Goal: Task Accomplishment & Management: Use online tool/utility

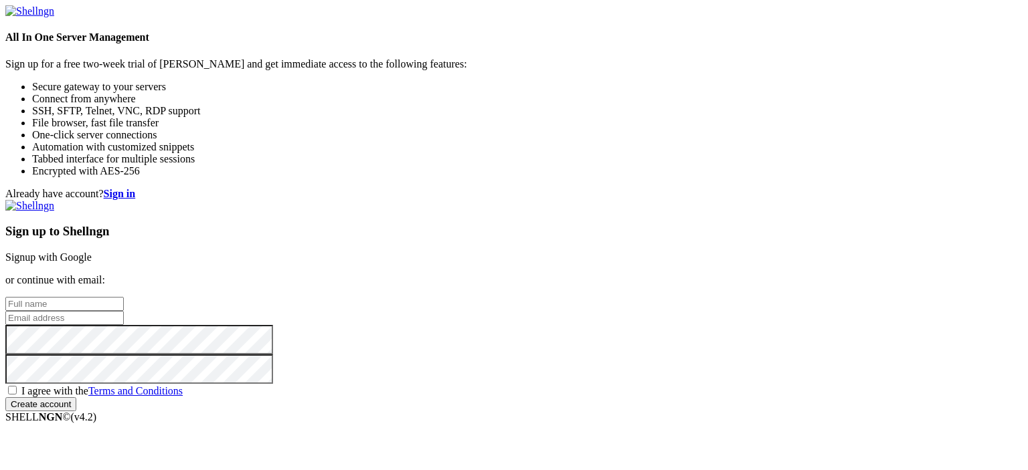
click at [92, 252] on link "Signup with Google" at bounding box center [48, 257] width 86 height 11
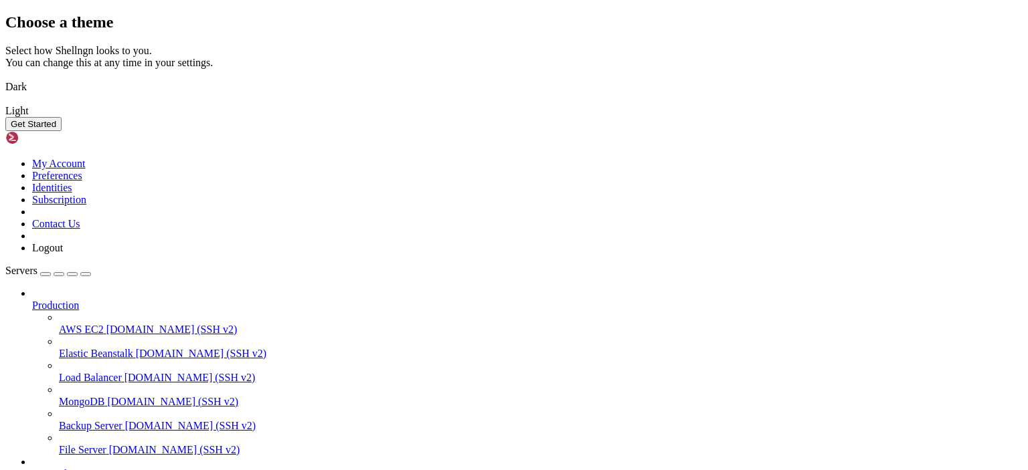
click at [5, 102] on img at bounding box center [5, 102] width 0 height 0
click at [62, 131] on button "Get Started" at bounding box center [33, 124] width 56 height 14
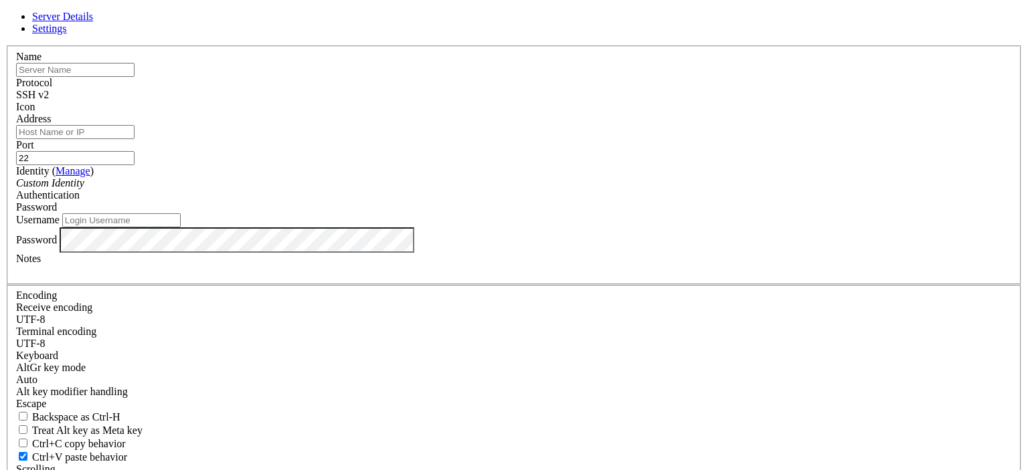
click at [135, 77] on input "text" at bounding box center [75, 70] width 118 height 14
type input "My Server"
click at [594, 101] on div "SSH v2" at bounding box center [514, 95] width 996 height 12
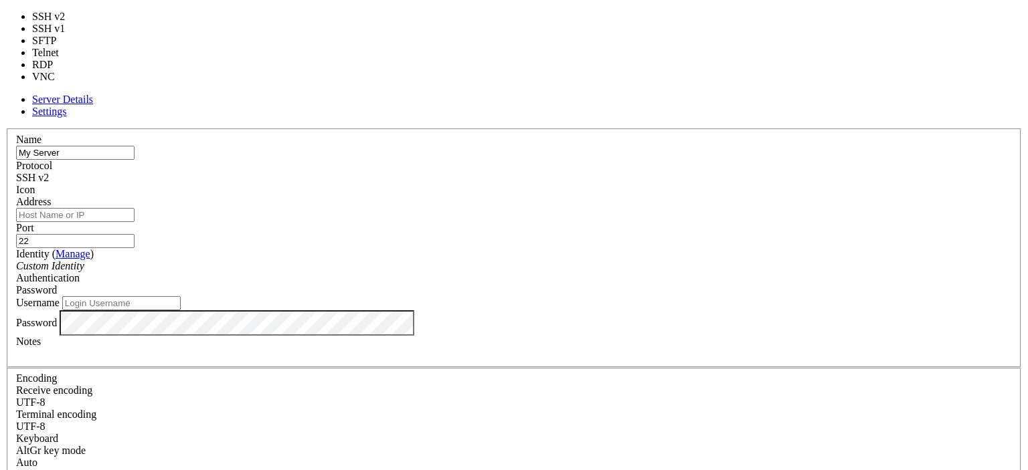
type input "3389"
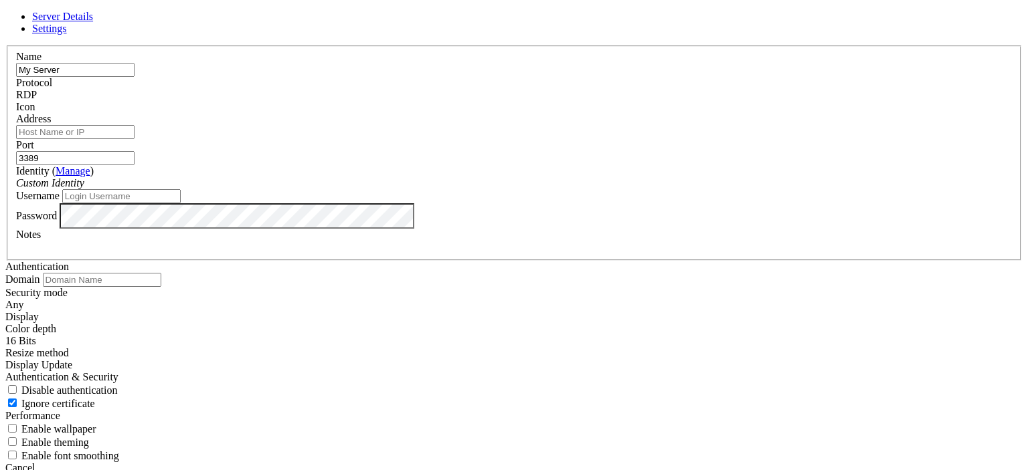
click at [661, 113] on div at bounding box center [514, 113] width 996 height 0
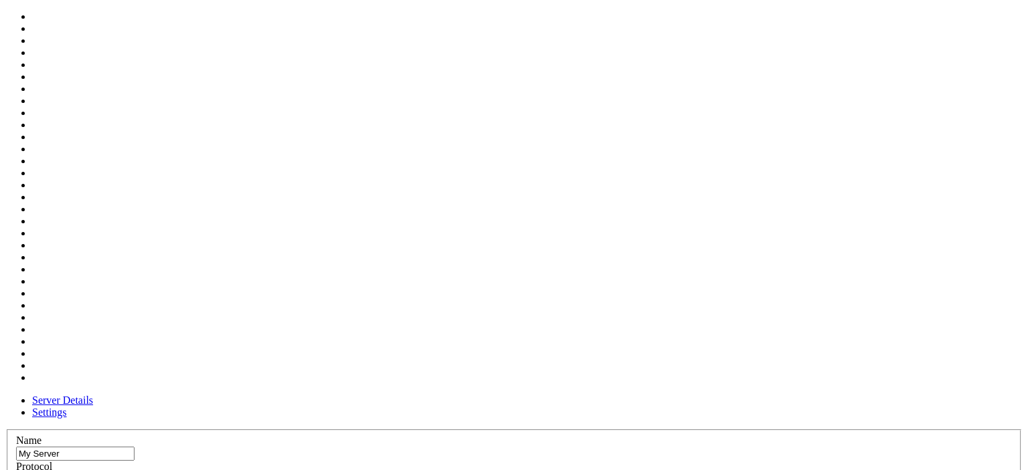
click at [626, 395] on header "Server Details Settings" at bounding box center [513, 407] width 1017 height 24
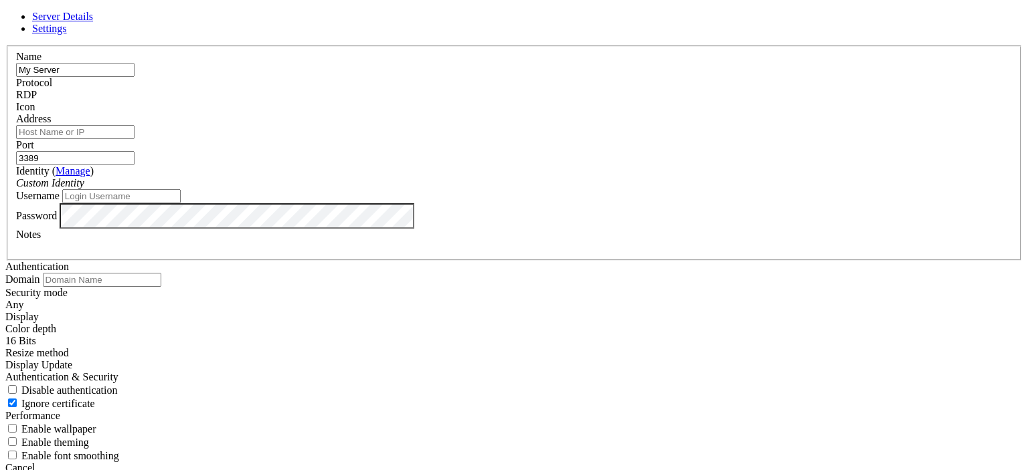
click at [135, 139] on input "Address" at bounding box center [75, 132] width 118 height 14
paste input "[TECHNICAL_ID]"
type input "[TECHNICAL_ID]"
drag, startPoint x: 594, startPoint y: 150, endPoint x: 530, endPoint y: 169, distance: 66.3
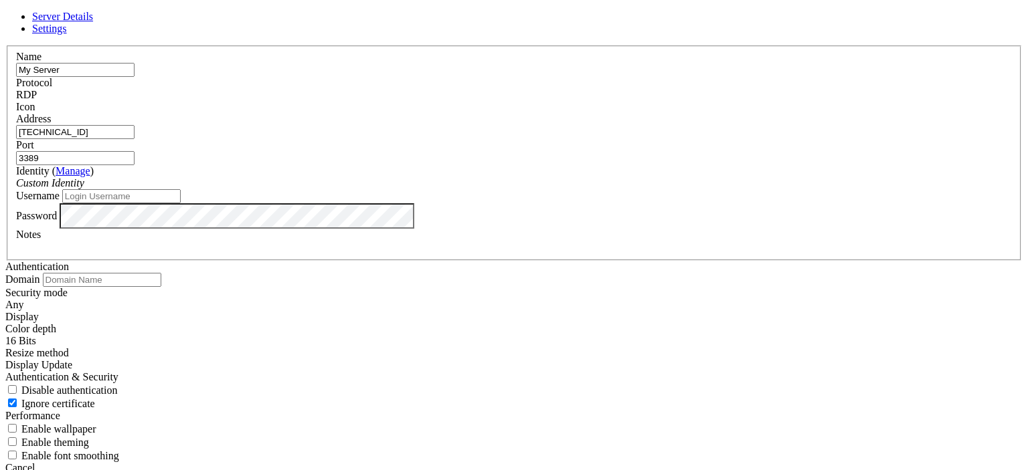
click at [530, 169] on fieldset "Name My Server Protocol RDP Icon Address [TECHNICAL_ID] ( Manage )" at bounding box center [514, 153] width 1014 height 215
type input "22"
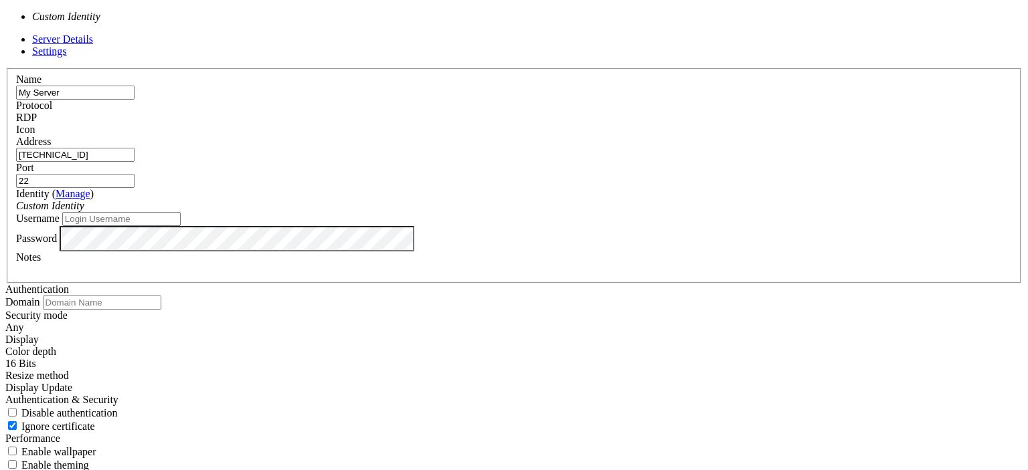
click at [445, 207] on div "Custom Identity" at bounding box center [514, 206] width 996 height 12
click at [495, 162] on div "Address [TECHNICAL_ID]" at bounding box center [514, 149] width 996 height 26
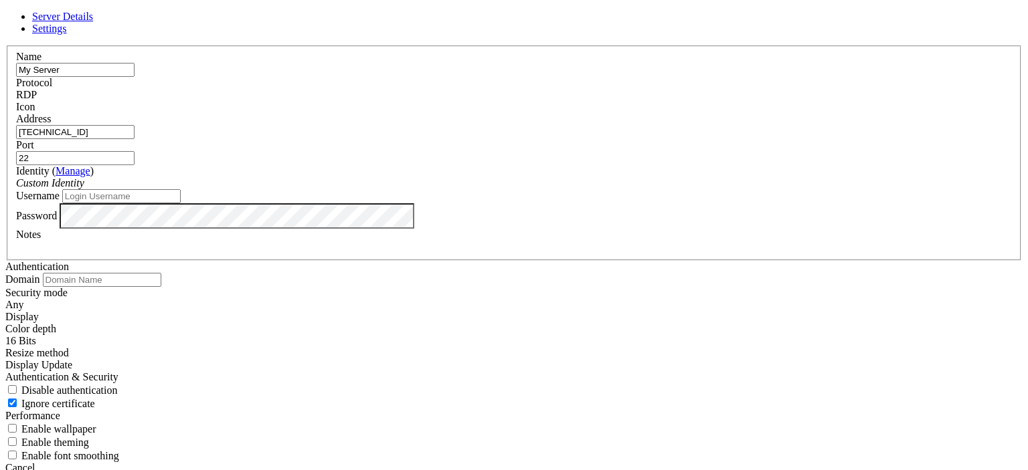
click at [181, 203] on input "Username" at bounding box center [121, 196] width 118 height 14
type input "Administrator"
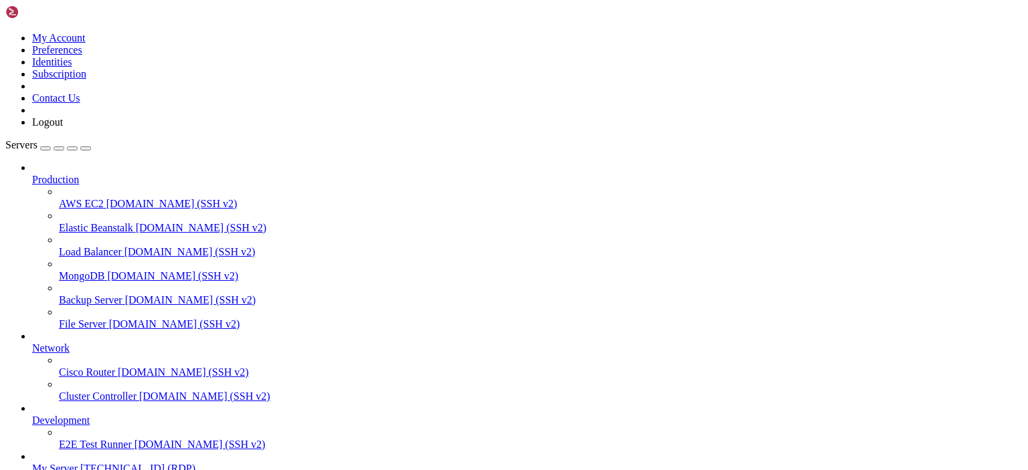
click at [79, 174] on span "Production" at bounding box center [55, 179] width 47 height 11
click at [32, 174] on icon at bounding box center [32, 174] width 0 height 0
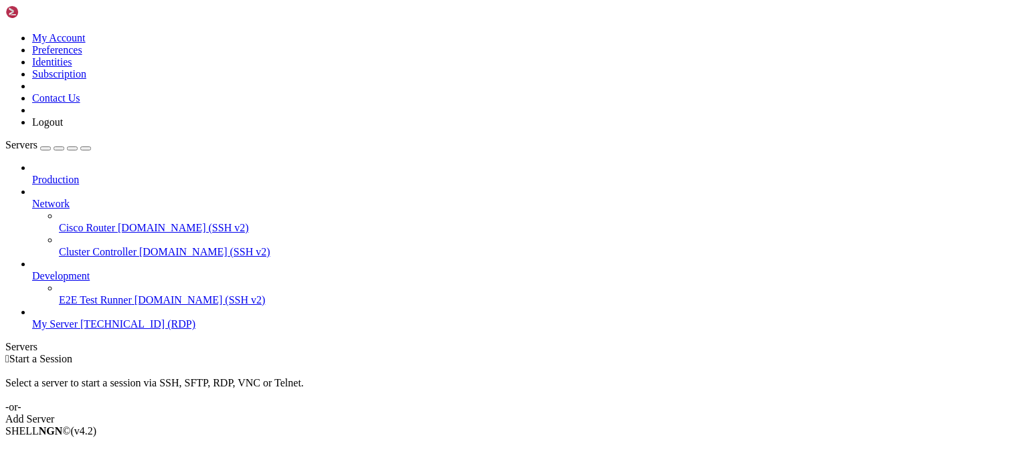
click at [80, 319] on span "[TECHNICAL_ID] (RDP)" at bounding box center [137, 324] width 115 height 11
click at [87, 319] on link "My Server [TECHNICAL_ID] (RDP)" at bounding box center [527, 325] width 990 height 12
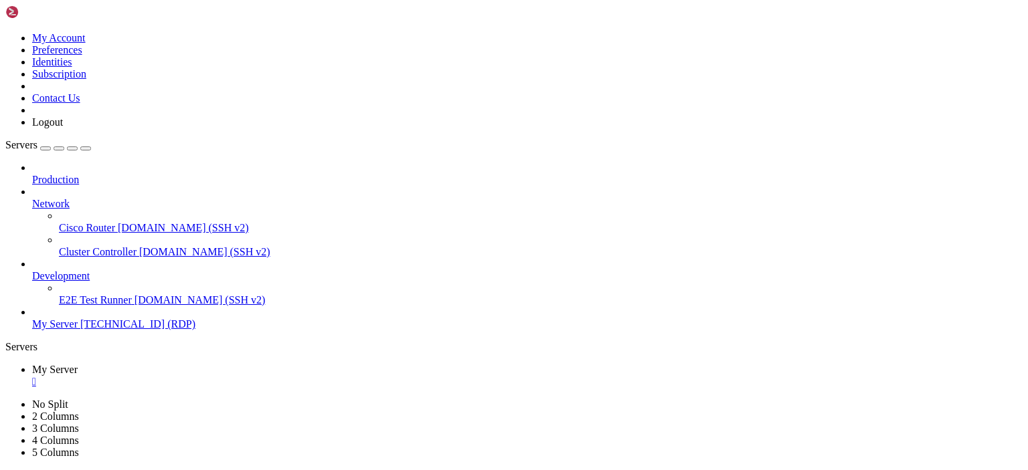
click at [5, 399] on icon at bounding box center [5, 399] width 0 height 0
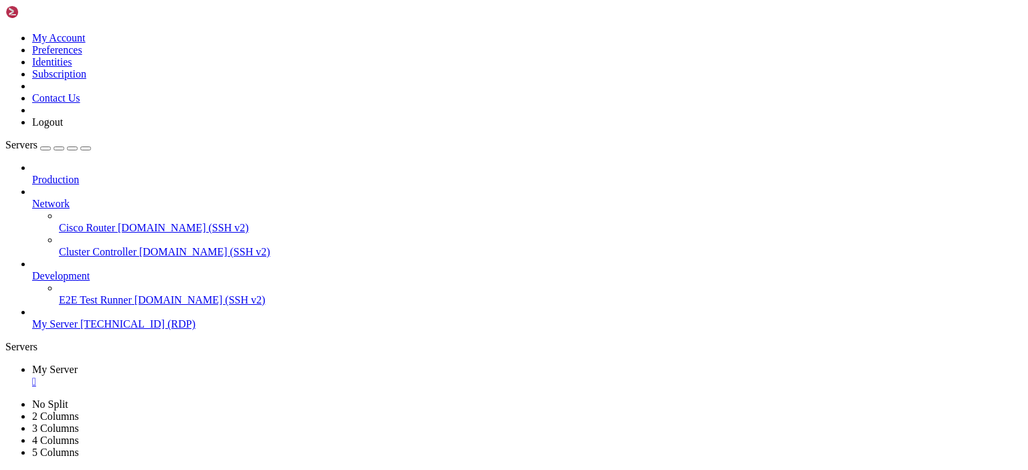
click at [58, 9] on img at bounding box center [43, 11] width 77 height 13
click at [5, 399] on icon at bounding box center [5, 399] width 0 height 0
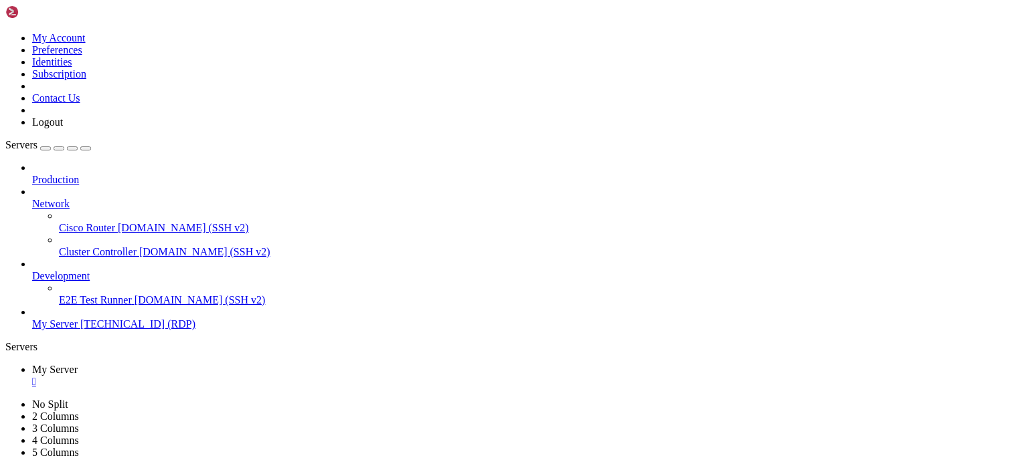
click at [80, 319] on span "[TECHNICAL_ID] (RDP)" at bounding box center [137, 324] width 115 height 11
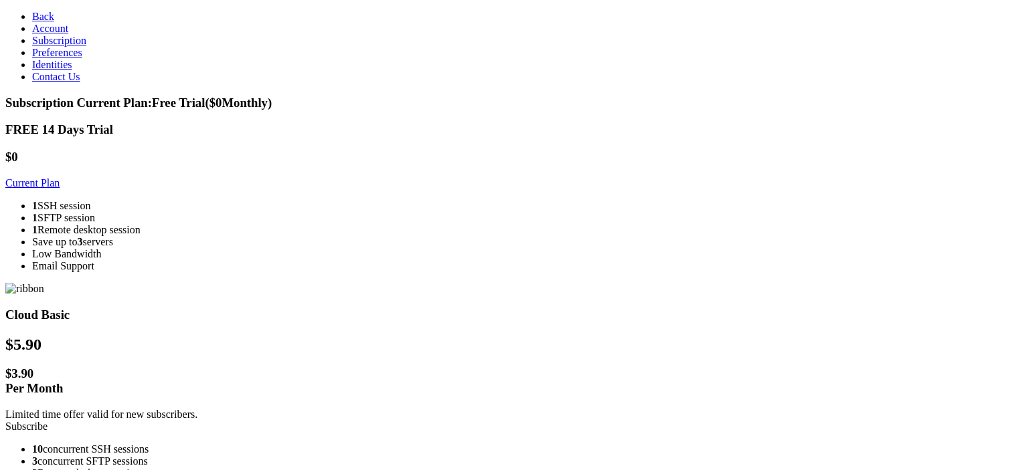
click at [420, 468] on li "2 Remote desktop sessions" at bounding box center [527, 474] width 990 height 12
drag, startPoint x: 741, startPoint y: 324, endPoint x: 630, endPoint y: 315, distance: 111.4
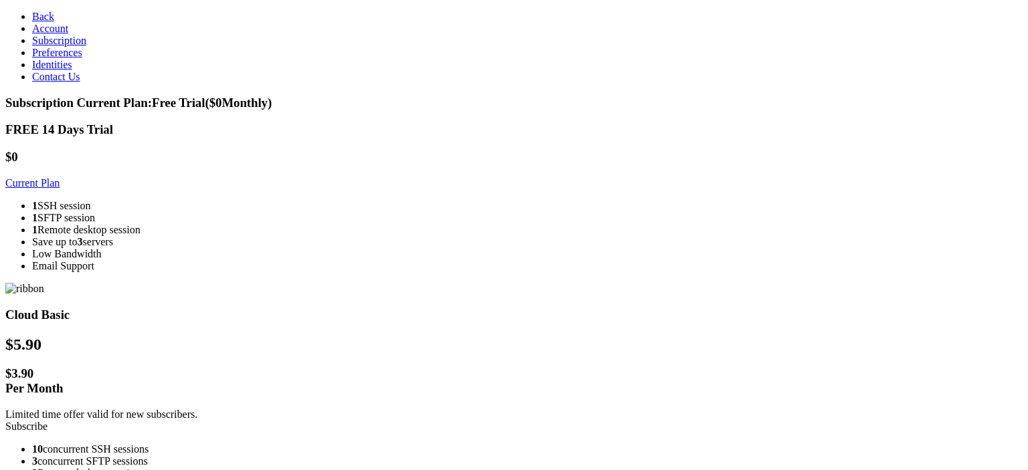
click at [48, 421] on link "Subscribe" at bounding box center [26, 426] width 42 height 11
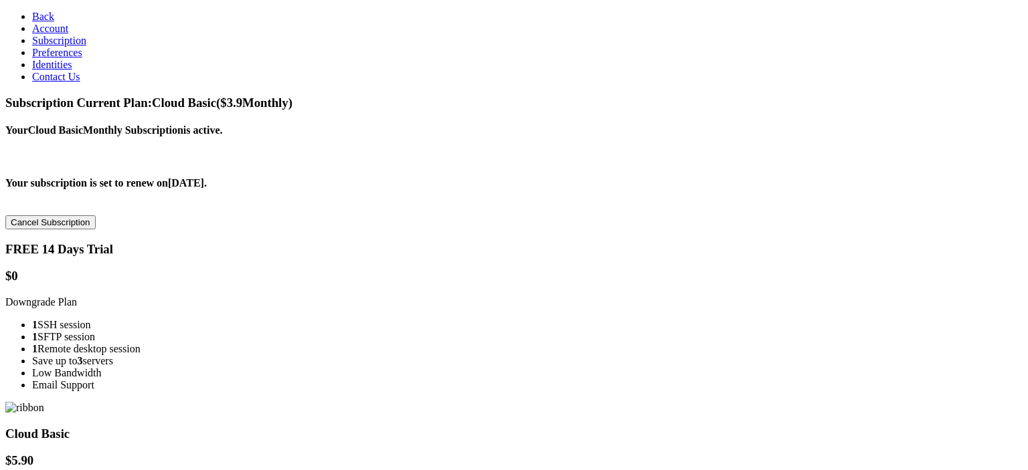
click at [32, 21] on span "Back" at bounding box center [43, 16] width 22 height 11
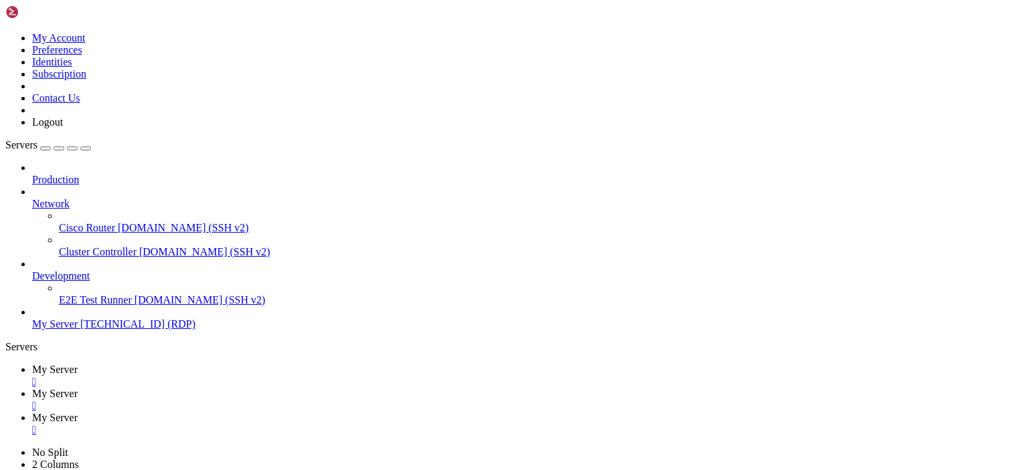
click at [70, 319] on span "My Server" at bounding box center [55, 324] width 46 height 11
click at [63, 319] on span "My Server" at bounding box center [55, 324] width 46 height 11
click at [78, 319] on span "My Server" at bounding box center [55, 324] width 46 height 11
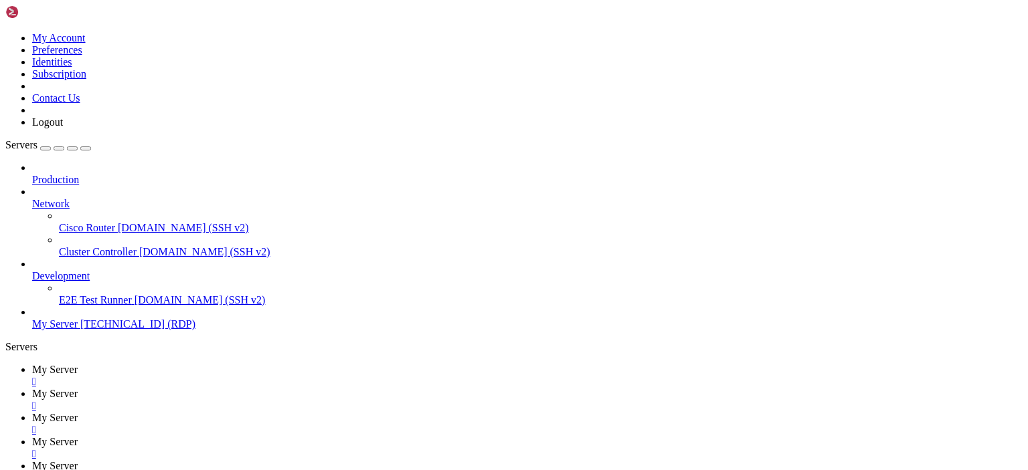
click at [78, 319] on span "My Server" at bounding box center [55, 324] width 46 height 11
click at [608, 470] on div "" at bounding box center [527, 478] width 990 height 12
click at [521, 448] on div "" at bounding box center [527, 454] width 990 height 12
click at [425, 424] on div "" at bounding box center [527, 430] width 990 height 12
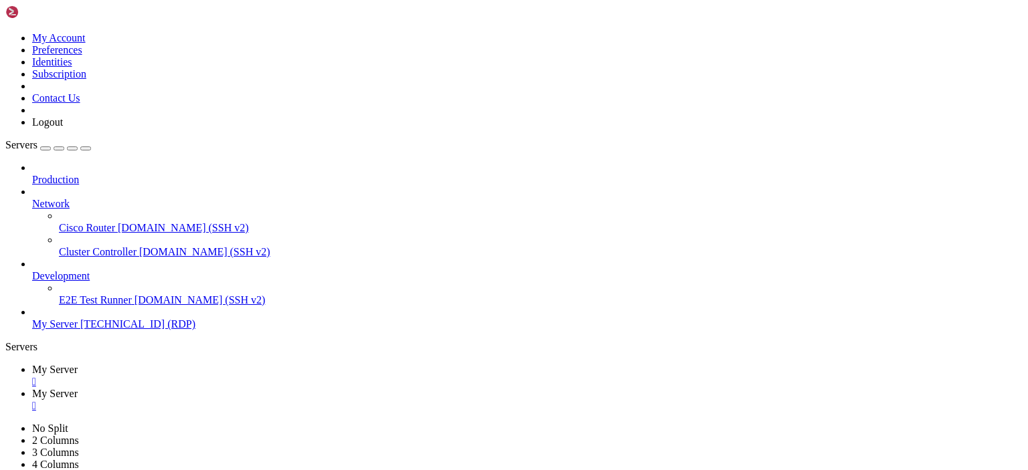
click at [337, 400] on div "" at bounding box center [527, 406] width 990 height 12
click at [245, 376] on div "" at bounding box center [527, 382] width 990 height 12
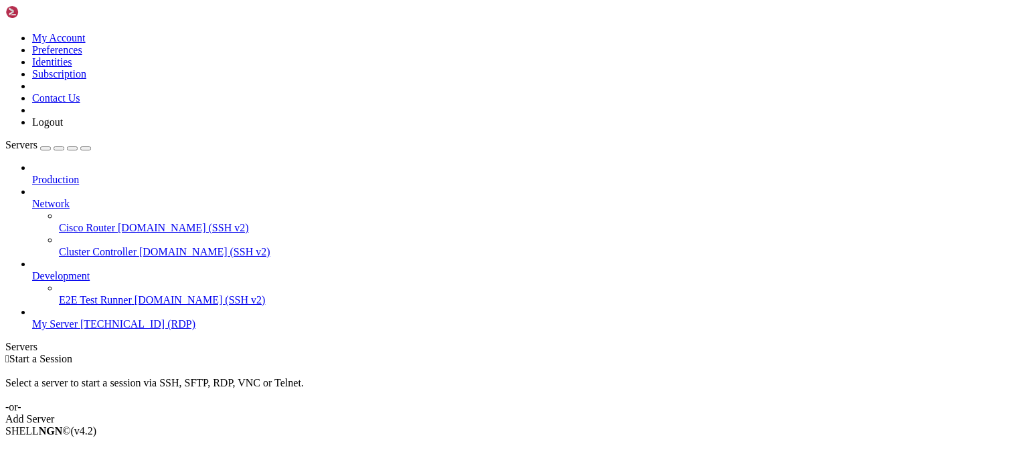
click at [80, 319] on span "[TECHNICAL_ID] (RDP)" at bounding box center [137, 324] width 115 height 11
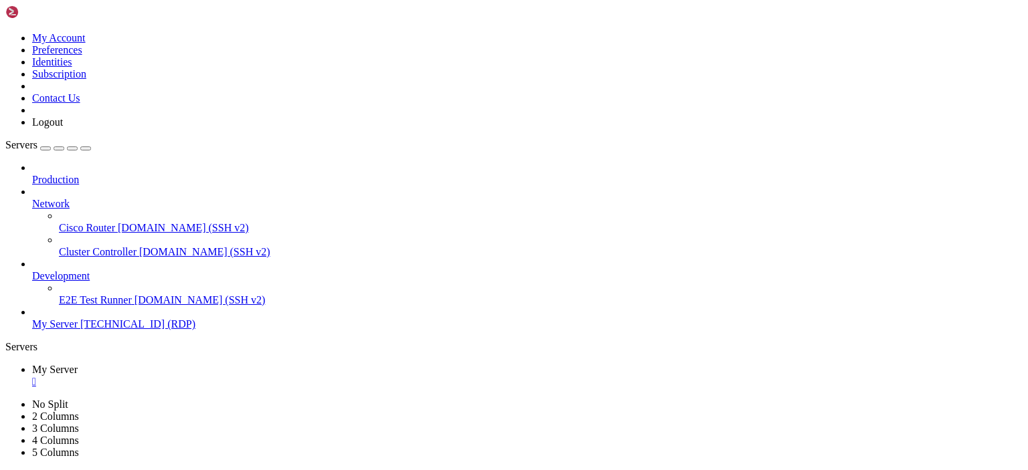
click at [244, 376] on div "" at bounding box center [527, 382] width 990 height 12
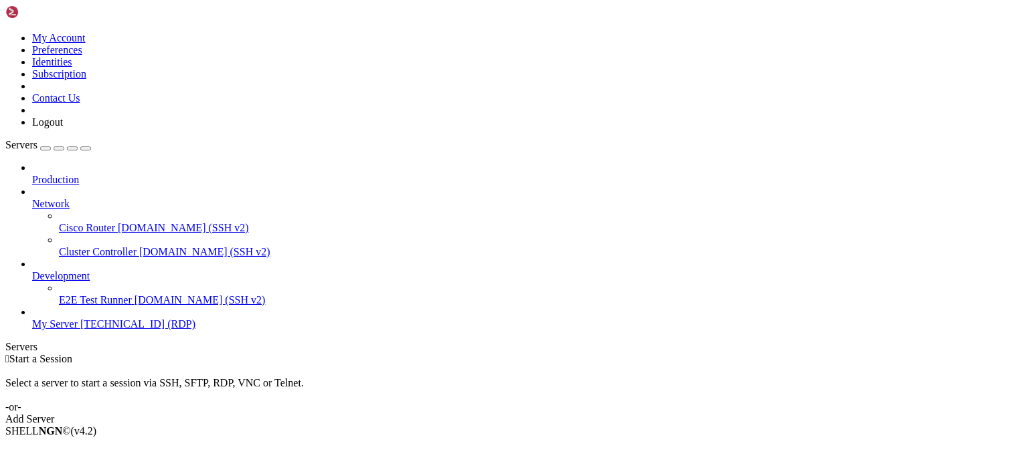
click at [147, 162] on li "Production" at bounding box center [527, 174] width 990 height 24
click at [79, 174] on span "Production" at bounding box center [55, 179] width 47 height 11
click at [46, 149] on div "button" at bounding box center [46, 149] width 0 height 0
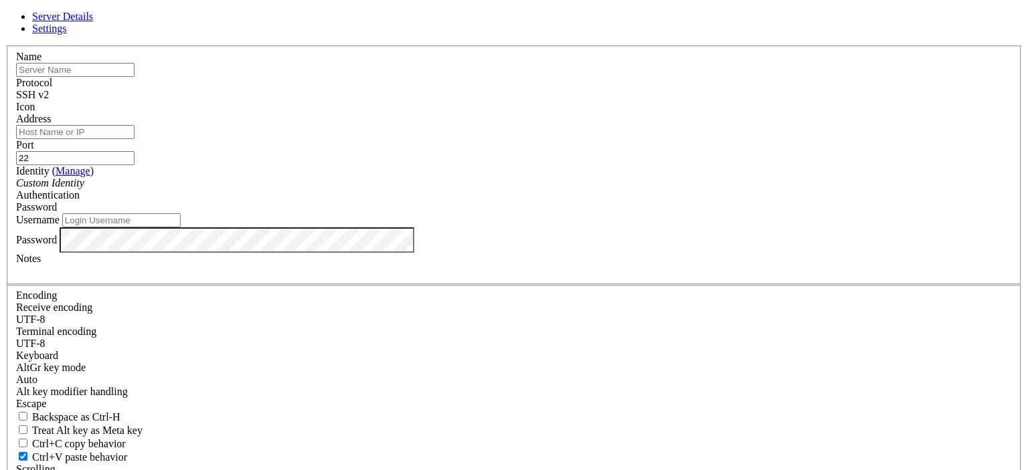
click at [135, 77] on input "text" at bounding box center [75, 70] width 118 height 14
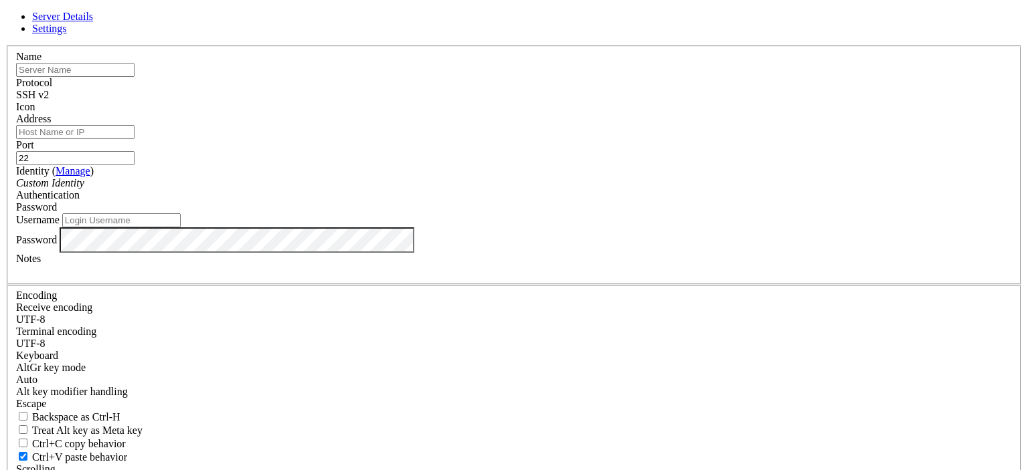
click at [671, 113] on div at bounding box center [514, 113] width 996 height 0
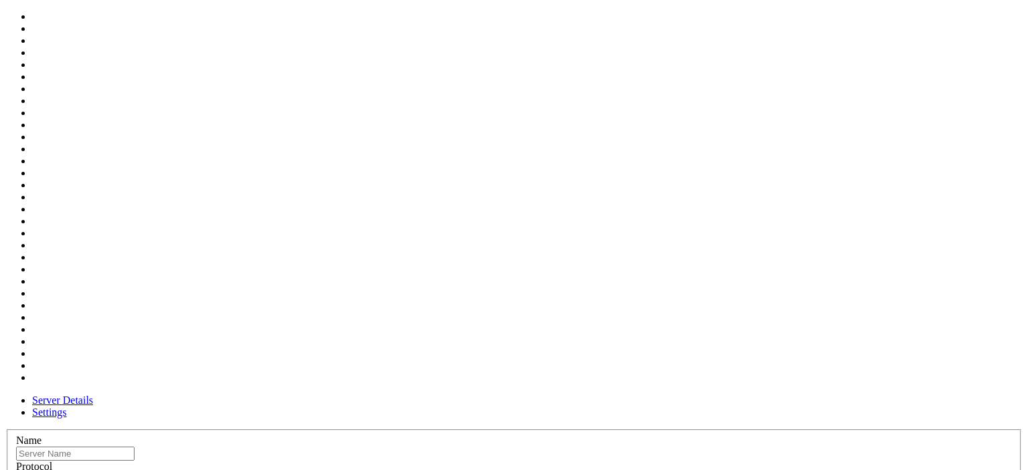
click at [5, 430] on icon at bounding box center [5, 430] width 0 height 0
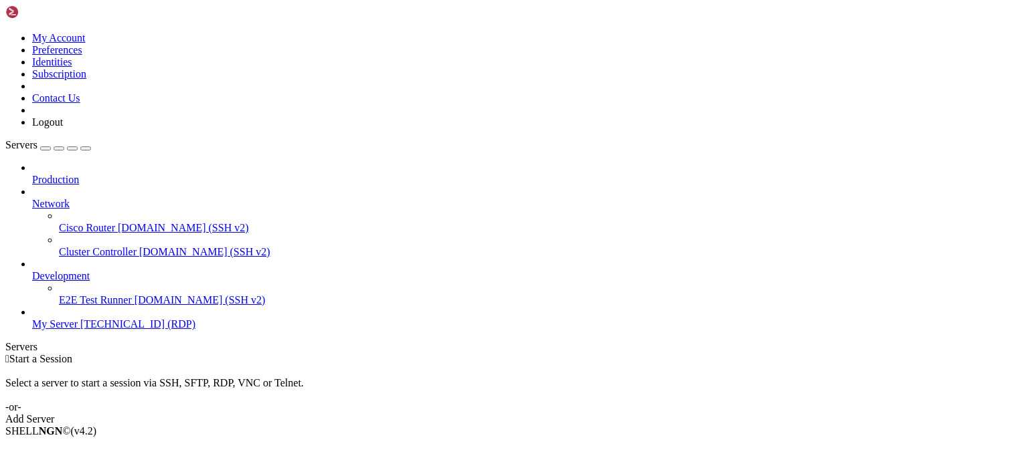
click at [115, 319] on span "[TECHNICAL_ID] (RDP)" at bounding box center [137, 324] width 115 height 11
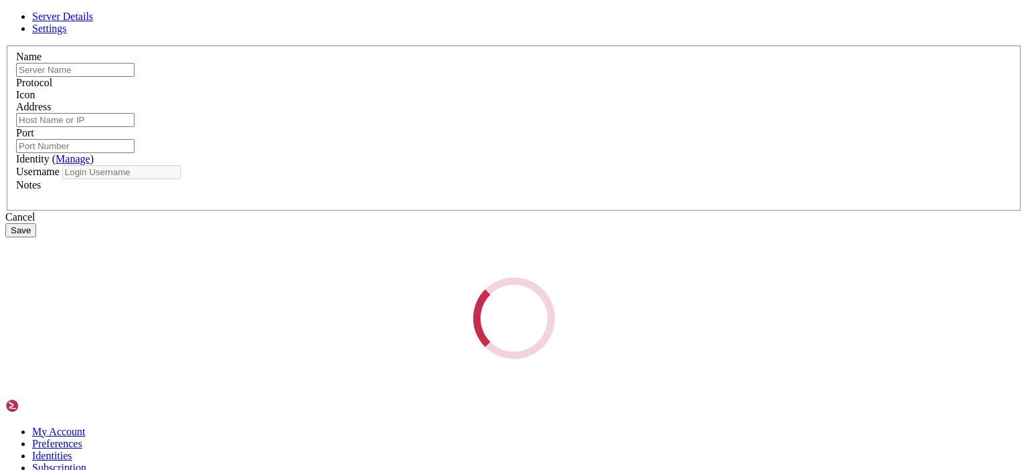
type input "My Server"
type input "[TECHNICAL_ID]"
type input "22"
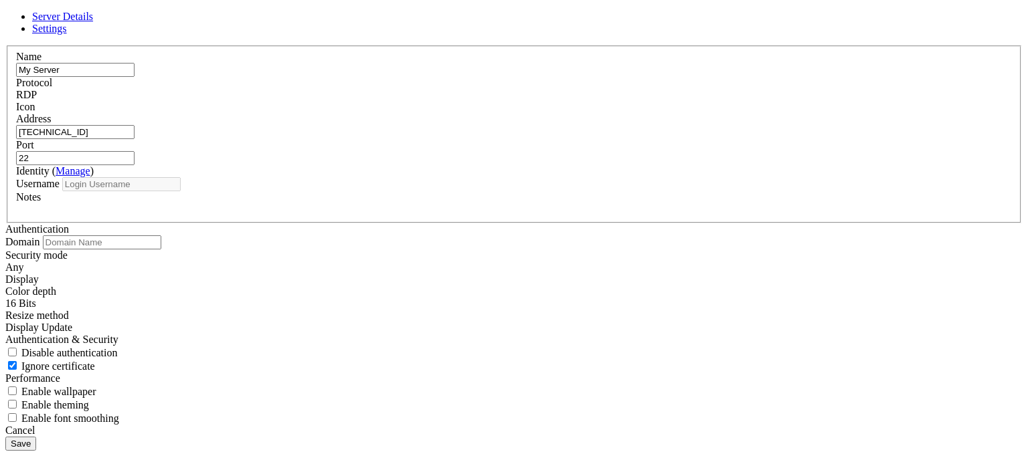
type input "Administrator"
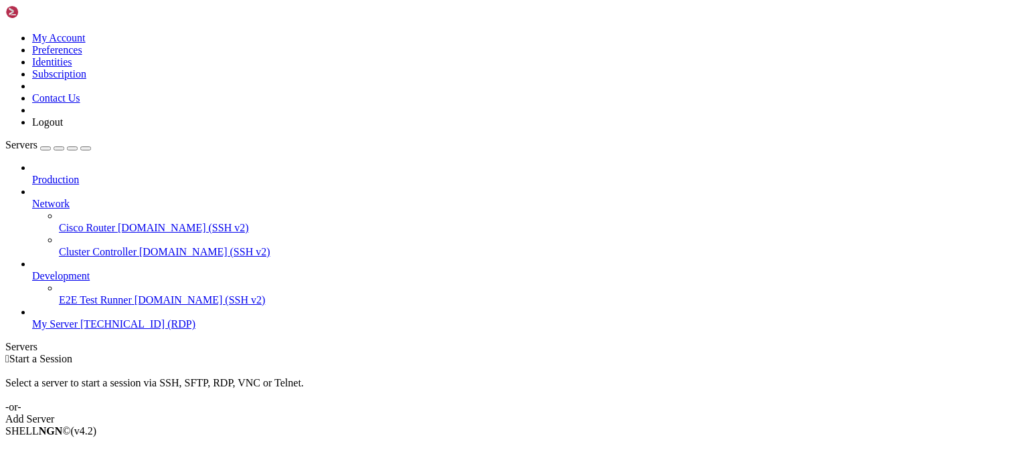
click at [78, 319] on span "My Server" at bounding box center [55, 324] width 46 height 11
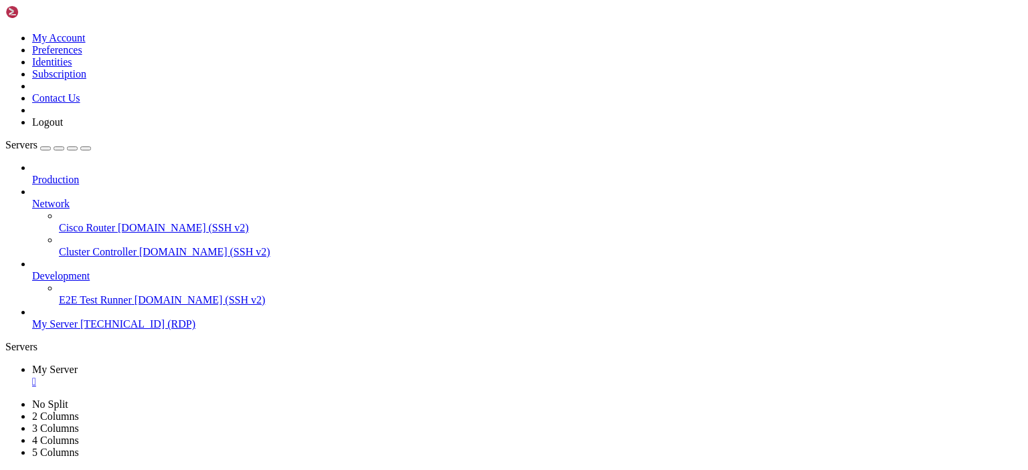
click at [108, 294] on span "E2E Test Runner" at bounding box center [95, 299] width 73 height 11
click at [112, 319] on link "My Server [TECHNICAL_ID] (RDP)" at bounding box center [527, 325] width 990 height 12
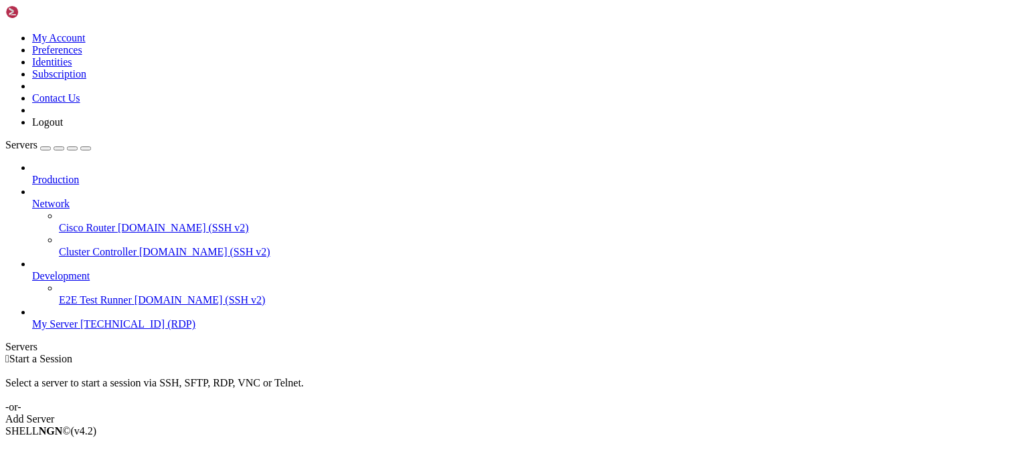
click at [80, 319] on span "[TECHNICAL_ID] (RDP)" at bounding box center [137, 324] width 115 height 11
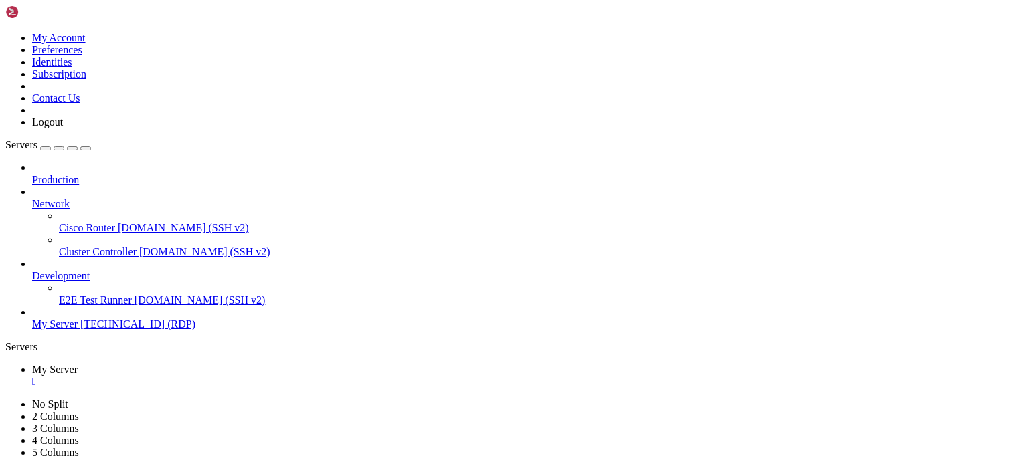
click at [46, 149] on div "button" at bounding box center [46, 149] width 0 height 0
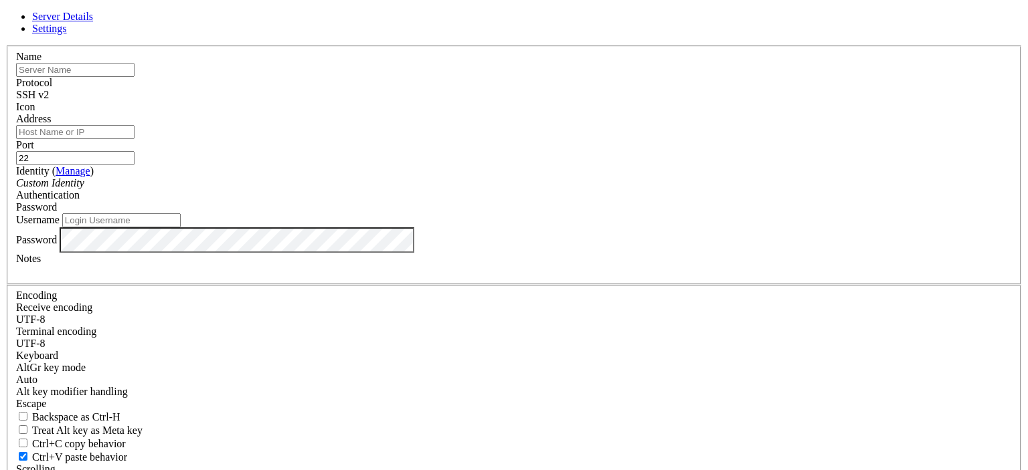
click at [135, 77] on input "text" at bounding box center [75, 70] width 118 height 14
type input "my server"
click at [628, 35] on header "Server Details Settings" at bounding box center [513, 23] width 1017 height 24
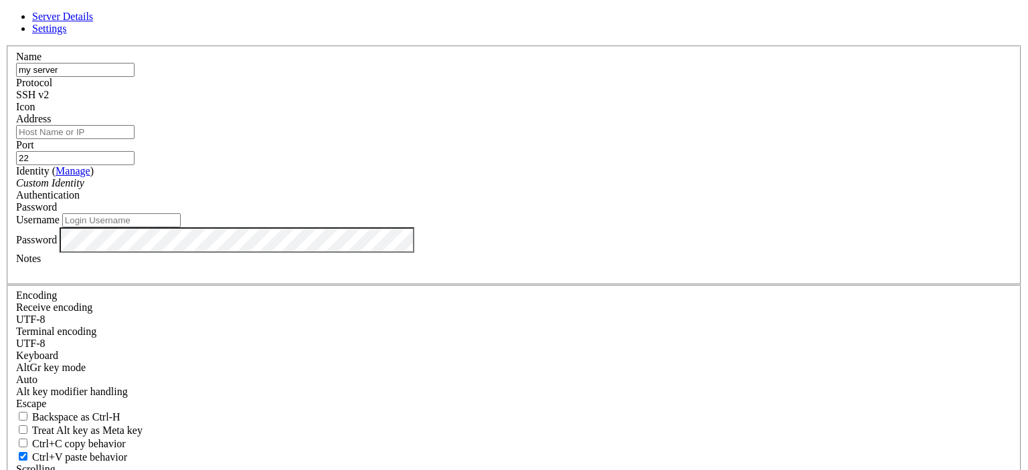
click at [135, 139] on input "Address" at bounding box center [75, 132] width 118 height 14
paste input "[TECHNICAL_ID]"
type input "[TECHNICAL_ID]"
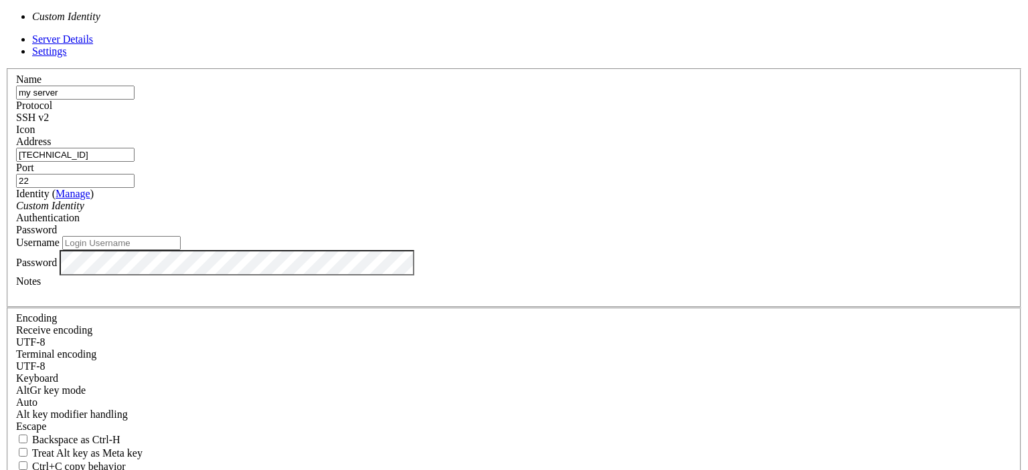
click at [490, 211] on div "Custom Identity" at bounding box center [514, 206] width 996 height 12
click at [60, 237] on label "Username" at bounding box center [37, 242] width 43 height 11
click at [181, 236] on input "Username" at bounding box center [121, 243] width 118 height 14
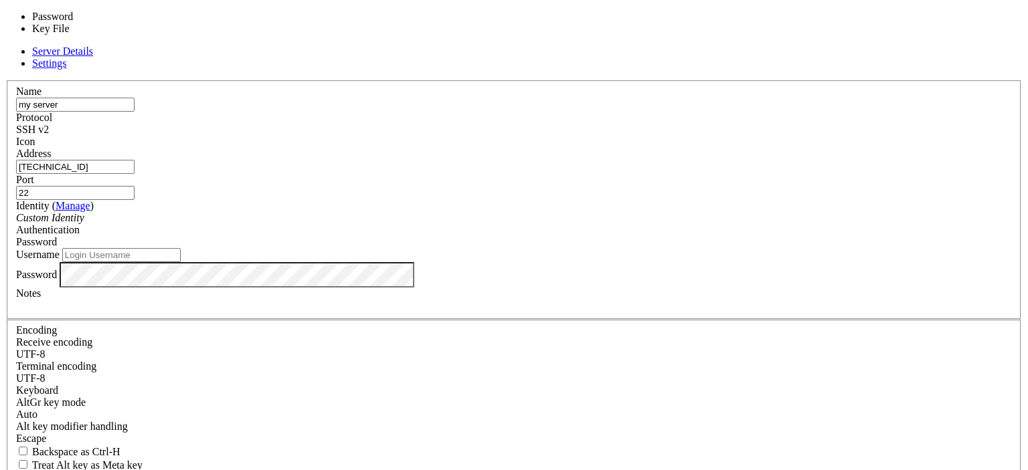
click at [601, 236] on div "Password" at bounding box center [514, 242] width 996 height 12
click at [629, 177] on div "Port 22" at bounding box center [514, 187] width 996 height 26
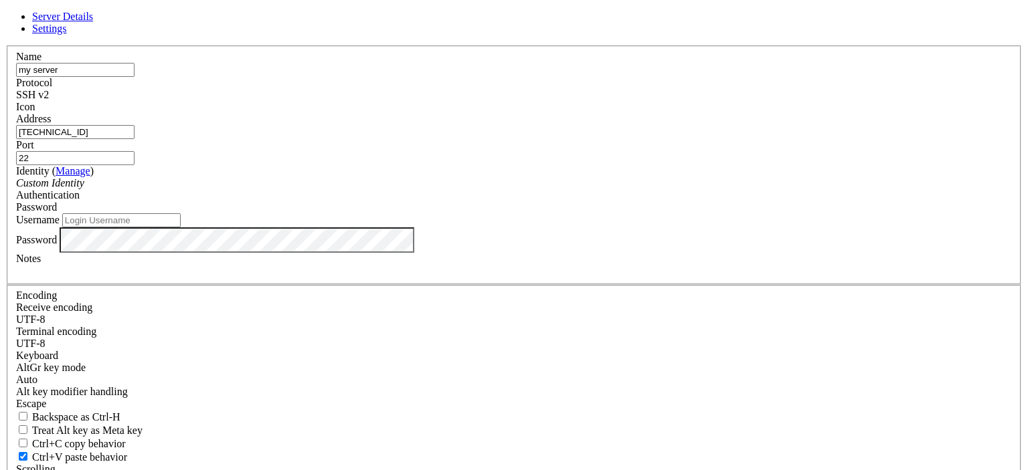
click at [181, 228] on input "Username" at bounding box center [121, 220] width 118 height 14
type input "root"
click at [57, 245] on label "Password" at bounding box center [36, 239] width 41 height 11
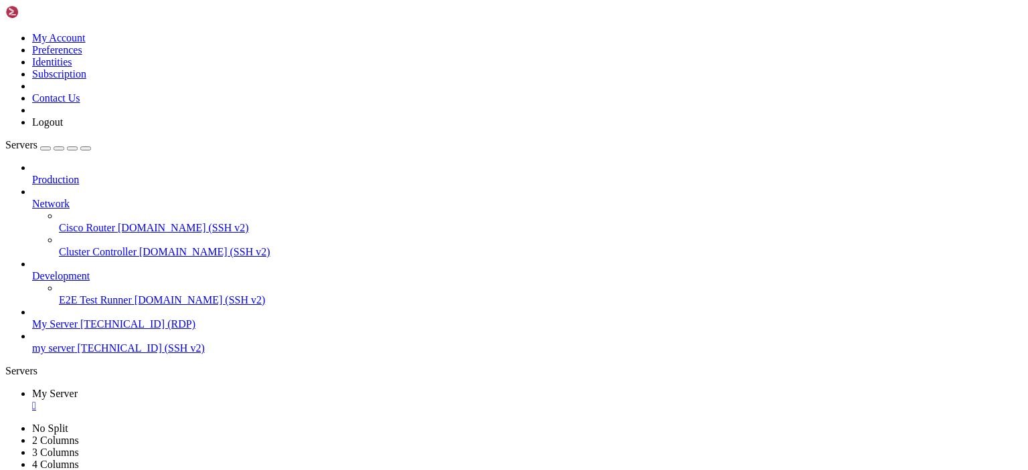
click at [81, 343] on span "154.12.225.175 (SSH v2)" at bounding box center [141, 348] width 127 height 11
